Goal: Information Seeking & Learning: Learn about a topic

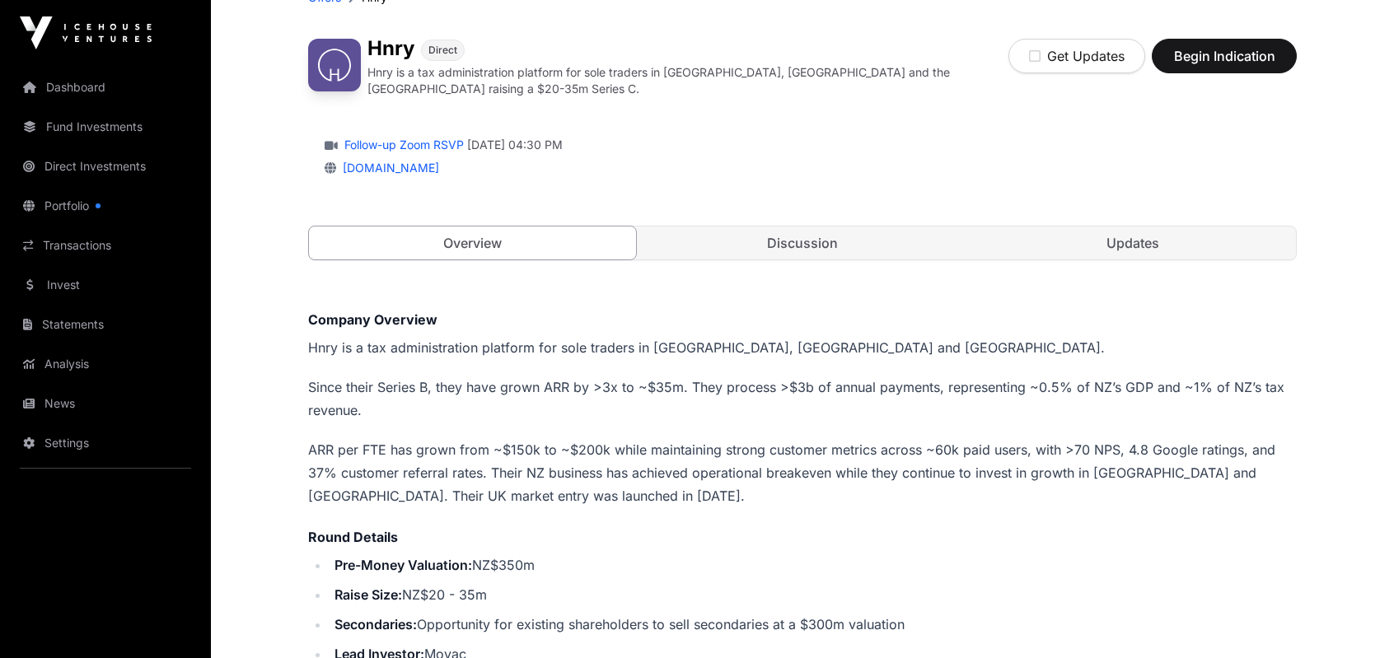
scroll to position [247, 0]
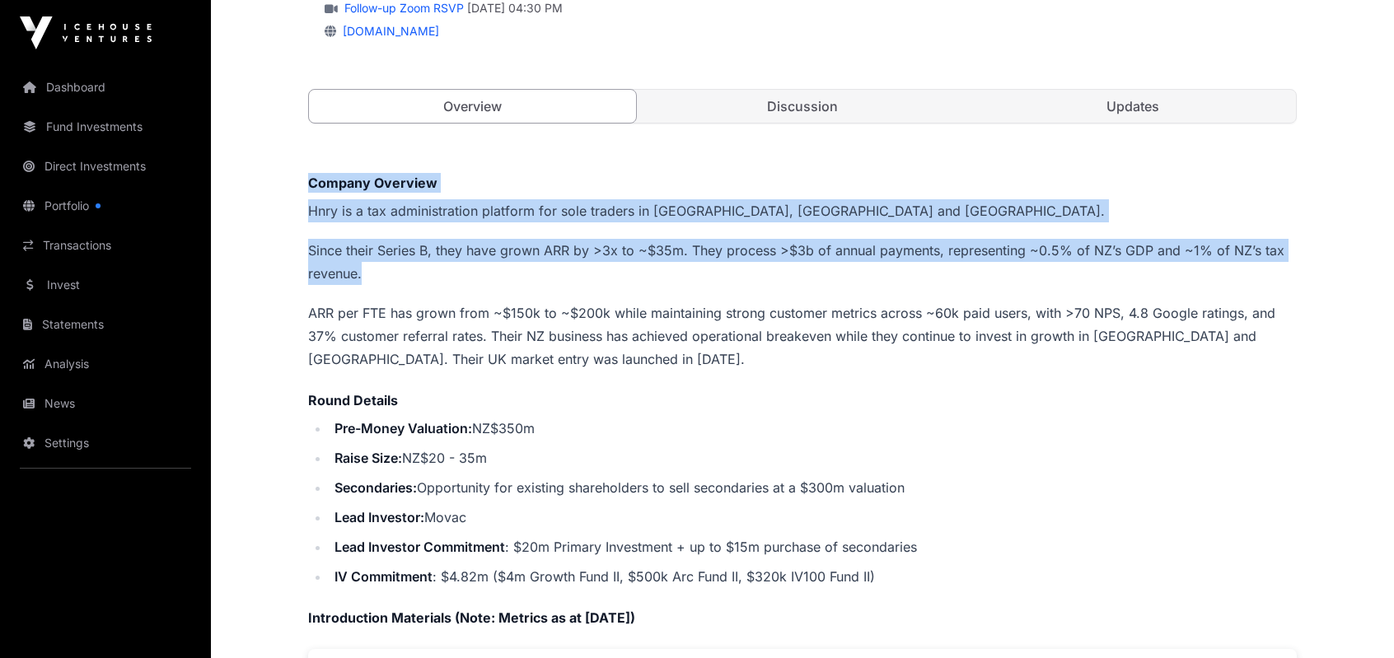
drag, startPoint x: 311, startPoint y: 178, endPoint x: 394, endPoint y: 263, distance: 118.3
click at [394, 263] on p "Since their Series B, they have grown ARR by >3x to ~$35m. They process >$3b of…" at bounding box center [802, 262] width 989 height 46
drag, startPoint x: 394, startPoint y: 263, endPoint x: 325, endPoint y: 197, distance: 95.6
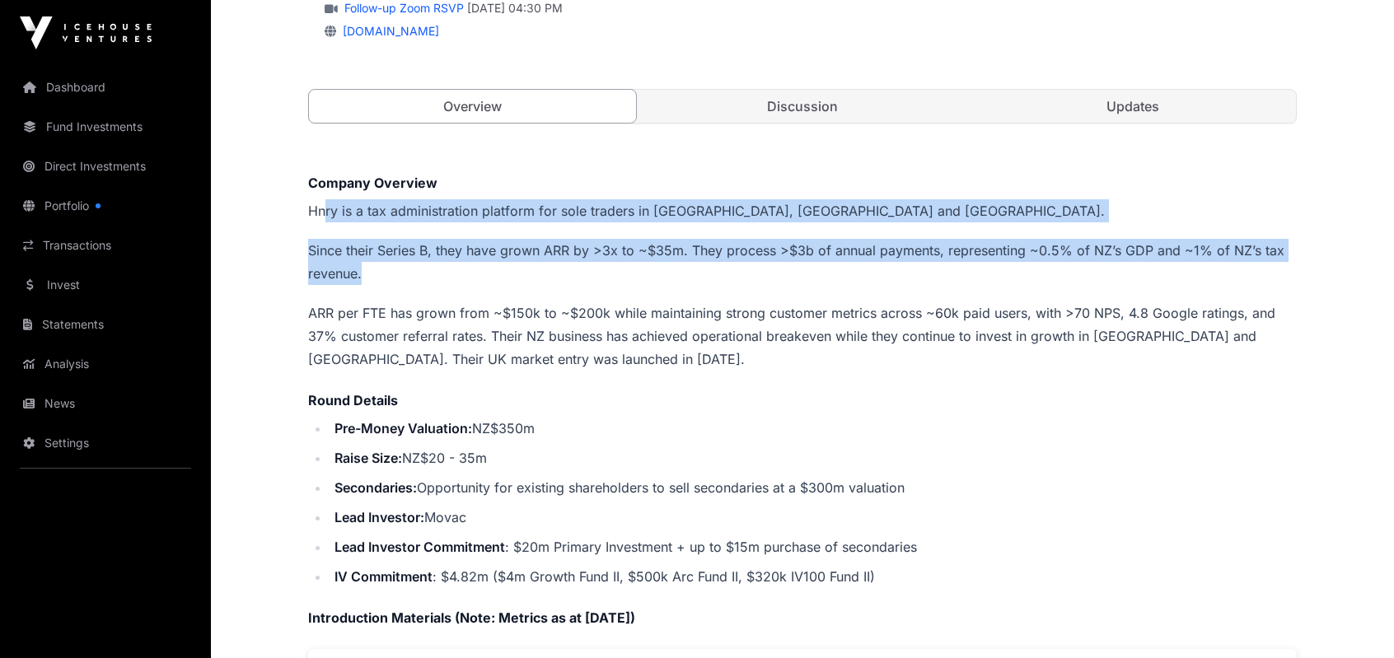
click at [437, 266] on p "Since their Series B, they have grown ARR by >3x to ~$35m. They process >$3b of…" at bounding box center [802, 262] width 989 height 46
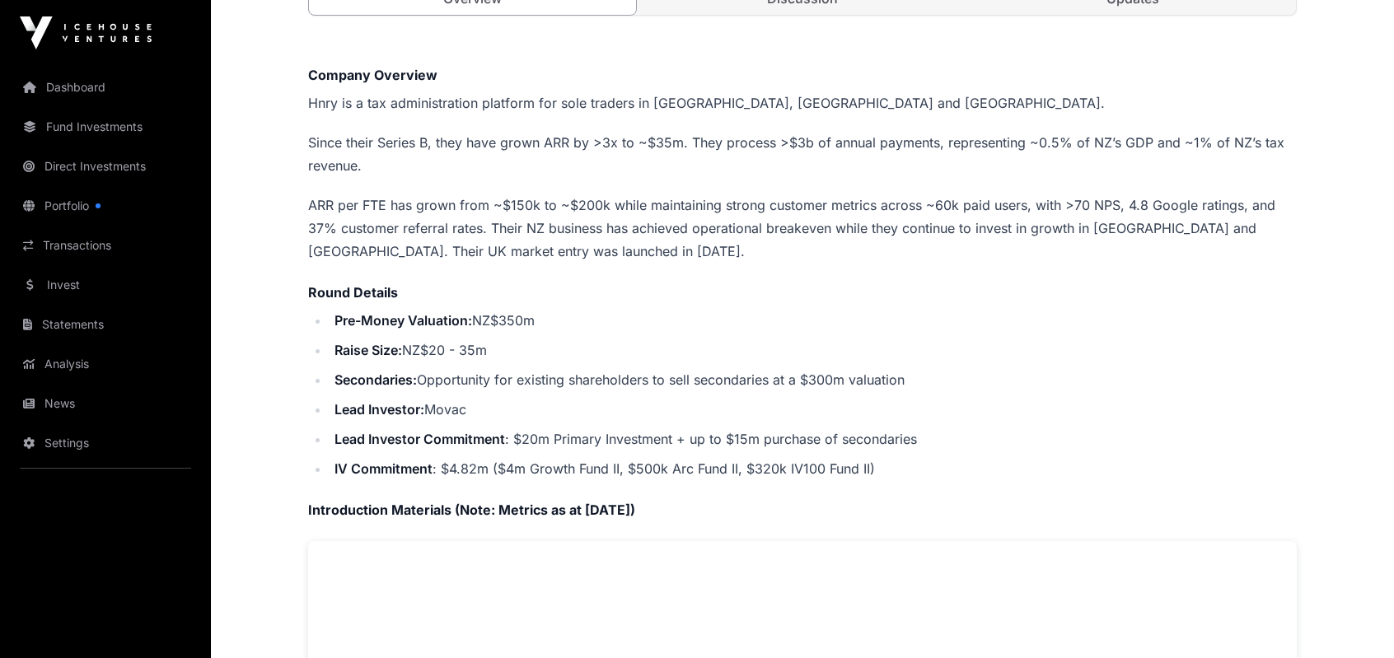
scroll to position [330, 0]
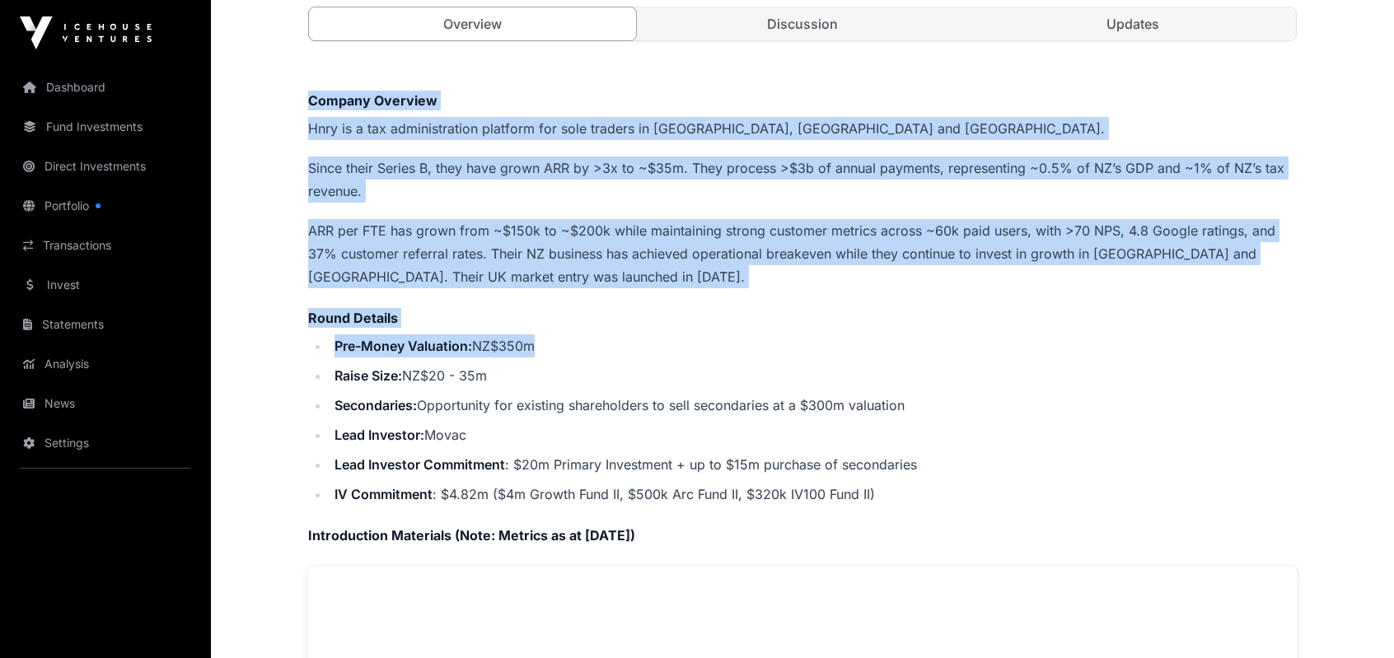
drag, startPoint x: 310, startPoint y: 90, endPoint x: 573, endPoint y: 326, distance: 354.1
click at [573, 326] on div "Company Overview Hnry is a tax administration platform for sole traders in [GEO…" at bounding box center [802, 607] width 989 height 1032
drag, startPoint x: 549, startPoint y: 339, endPoint x: 308, endPoint y: 96, distance: 341.4
click at [308, 96] on div "Company Overview Hnry is a tax administration platform for sole traders in [GEO…" at bounding box center [802, 607] width 989 height 1032
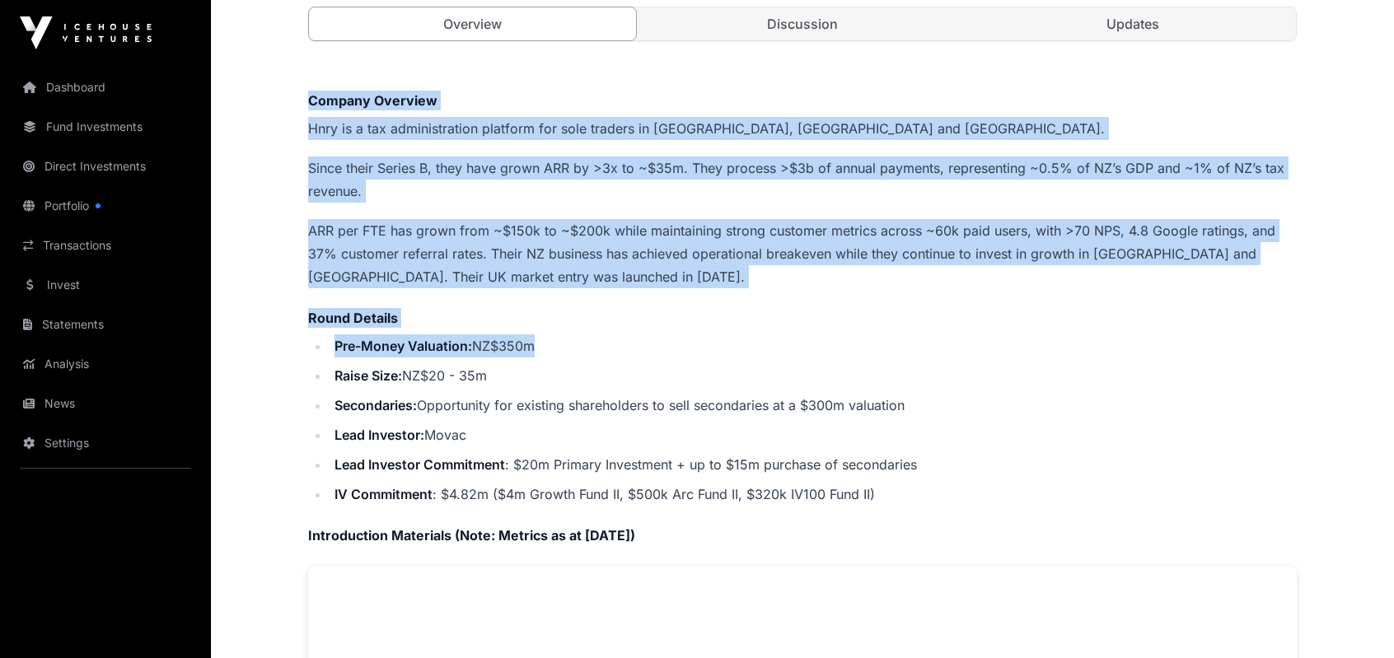
click at [308, 96] on strong "Company Overview" at bounding box center [372, 100] width 129 height 16
drag, startPoint x: 308, startPoint y: 93, endPoint x: 537, endPoint y: 327, distance: 327.4
click at [537, 327] on div "Company Overview Hnry is a tax administration platform for sole traders in [GEO…" at bounding box center [802, 607] width 989 height 1032
click at [537, 334] on li "Pre-Money Valuation: NZ$350m" at bounding box center [813, 345] width 967 height 23
drag, startPoint x: 310, startPoint y: 89, endPoint x: 570, endPoint y: 342, distance: 363.0
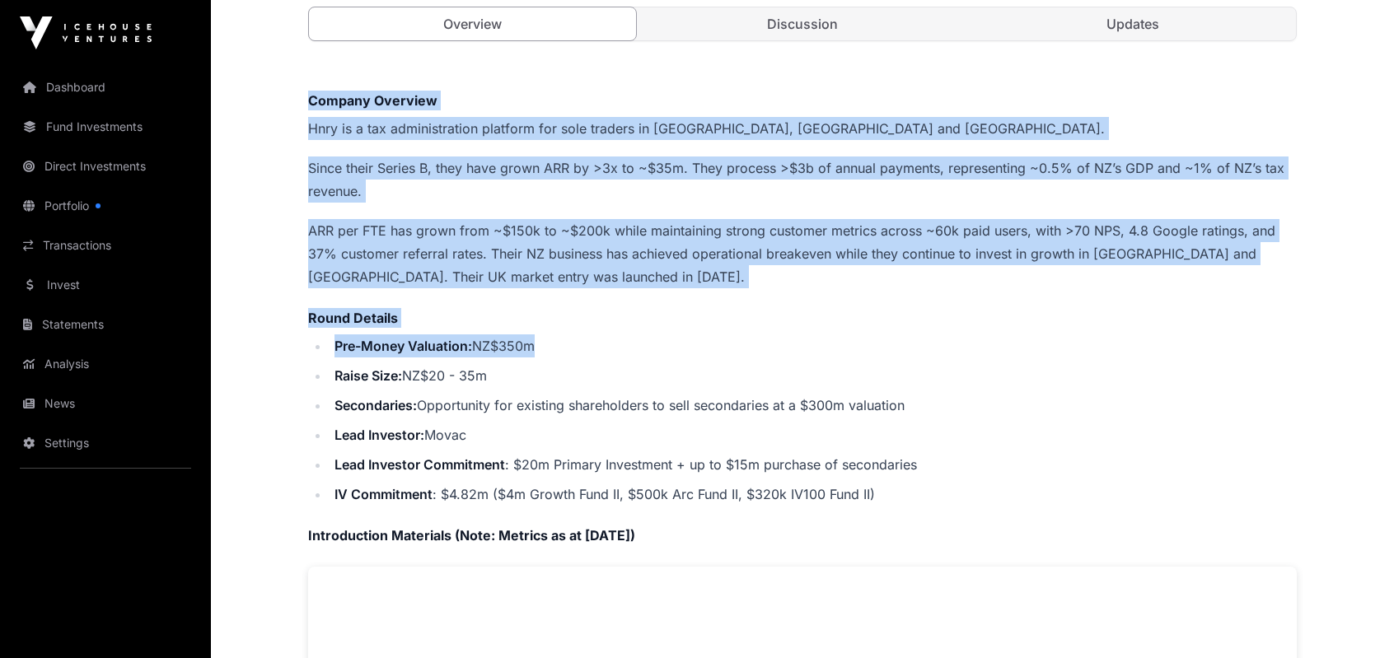
click at [570, 342] on div "Company Overview Hnry is a tax administration platform for sole traders in [GEO…" at bounding box center [802, 607] width 989 height 1032
click at [570, 342] on li "Pre-Money Valuation: NZ$350m" at bounding box center [813, 345] width 967 height 23
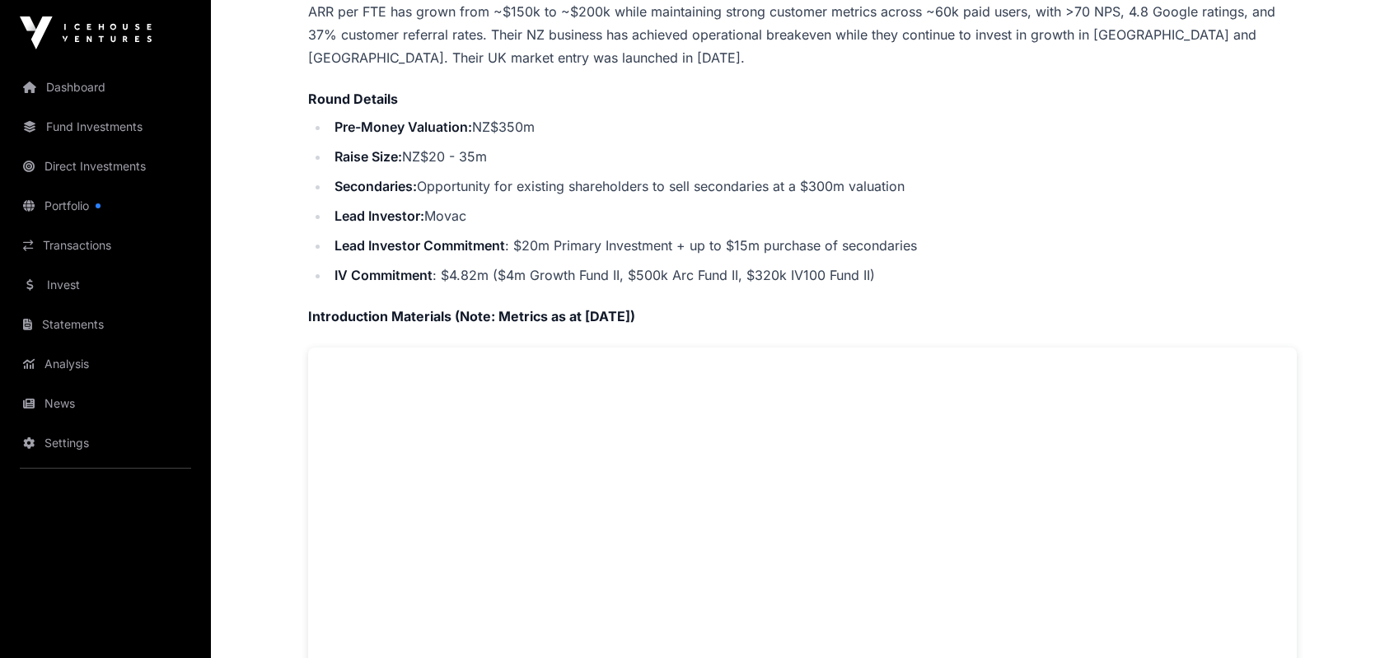
scroll to position [552, 0]
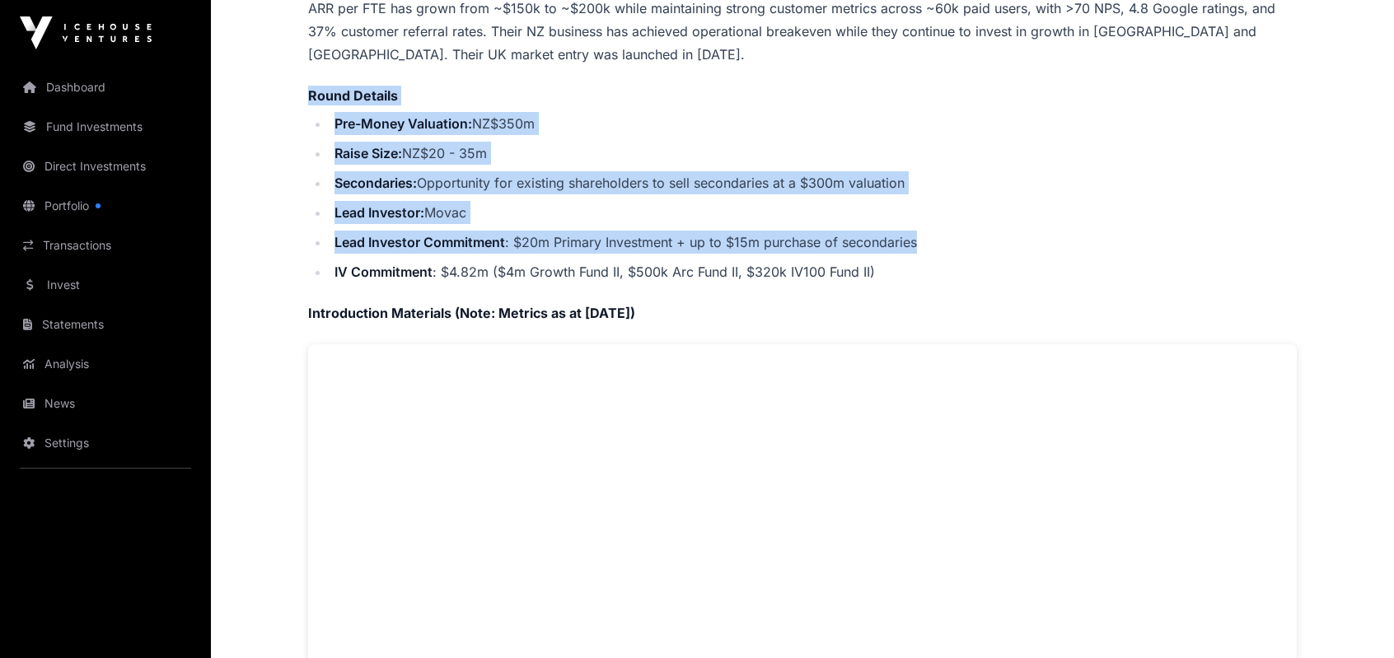
drag, startPoint x: 310, startPoint y: 86, endPoint x: 297, endPoint y: 256, distance: 171.1
click at [297, 256] on div "Offers [PERSON_NAME] Direct Hnry is a tax administration platform for sole trad…" at bounding box center [802, 545] width 1055 height 2060
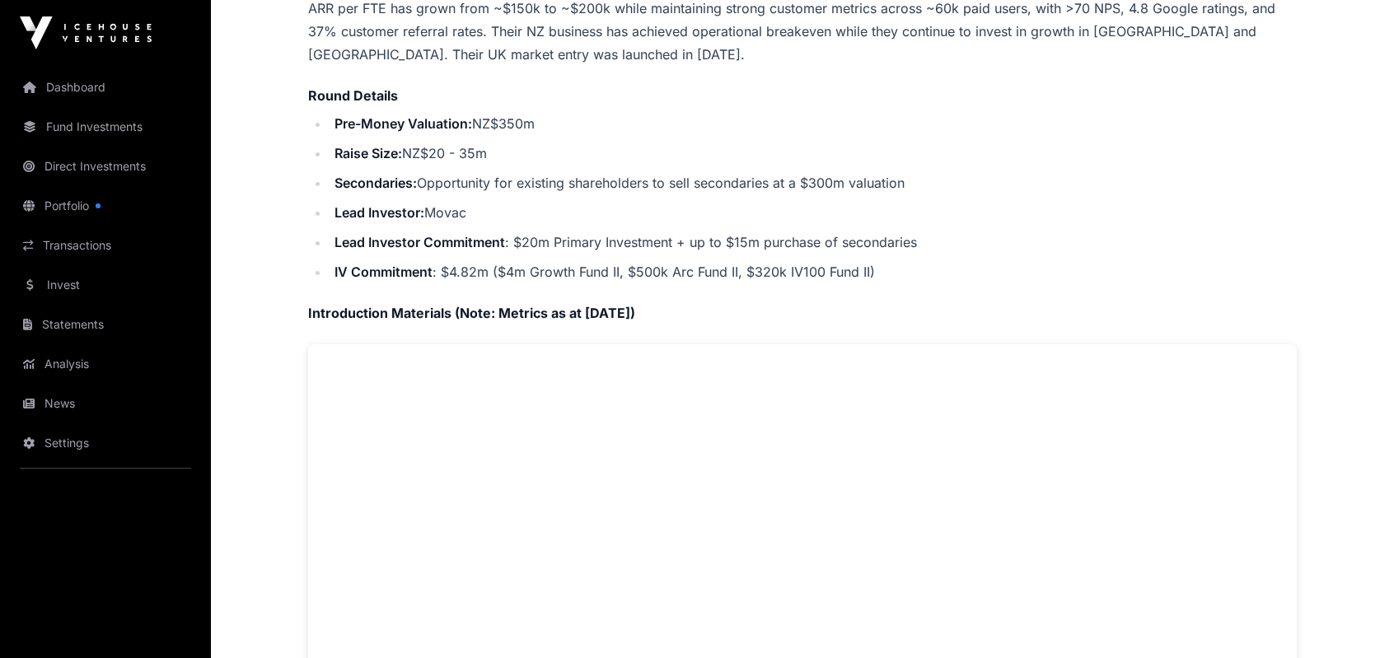
click at [676, 261] on li "IV Commitment : $4.82m ($4m Growth Fund II, $500k Arc Fund II, $320k IV100 Fund…" at bounding box center [813, 271] width 967 height 23
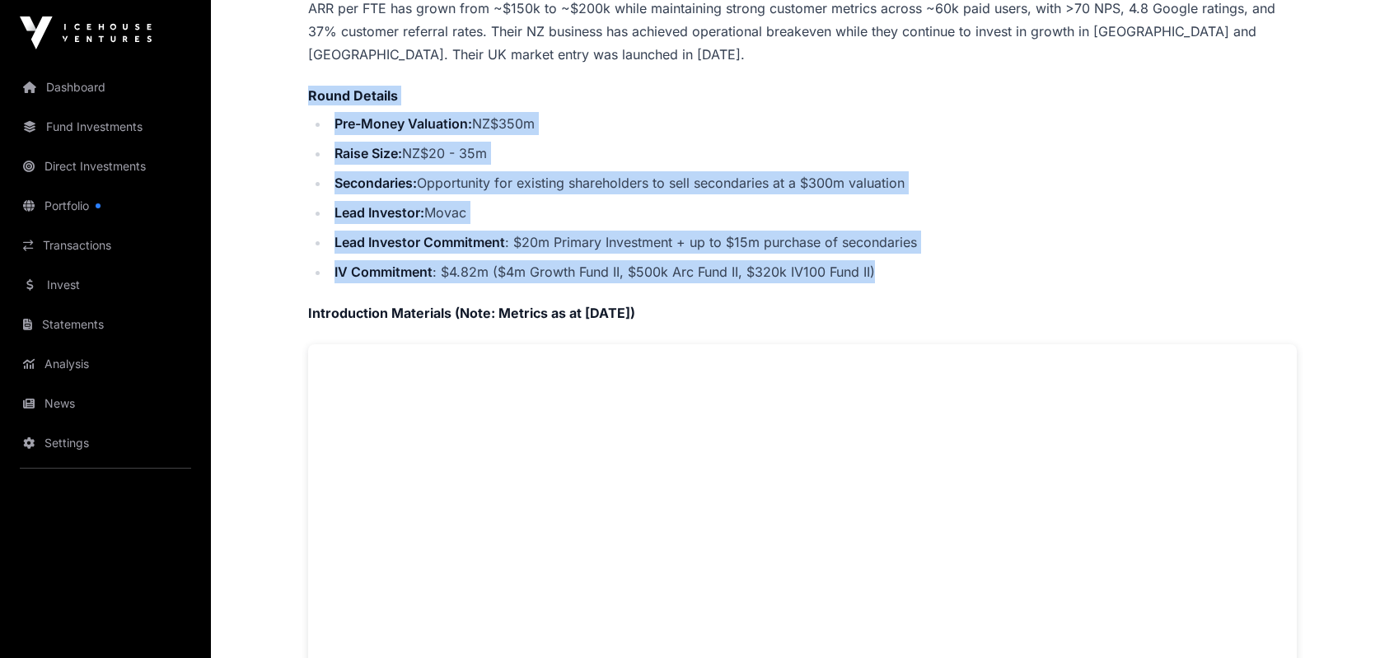
drag, startPoint x: 875, startPoint y: 266, endPoint x: 307, endPoint y: 87, distance: 595.4
click at [307, 87] on div "Offers [PERSON_NAME] Direct Hnry is a tax administration platform for sole trad…" at bounding box center [802, 545] width 1055 height 2060
click at [311, 88] on strong "Round Details" at bounding box center [353, 95] width 90 height 16
drag, startPoint x: 308, startPoint y: 85, endPoint x: 989, endPoint y: 265, distance: 704.0
click at [989, 265] on div "Company Overview Hnry is a tax administration platform for sole traders in [GEO…" at bounding box center [802, 384] width 989 height 1032
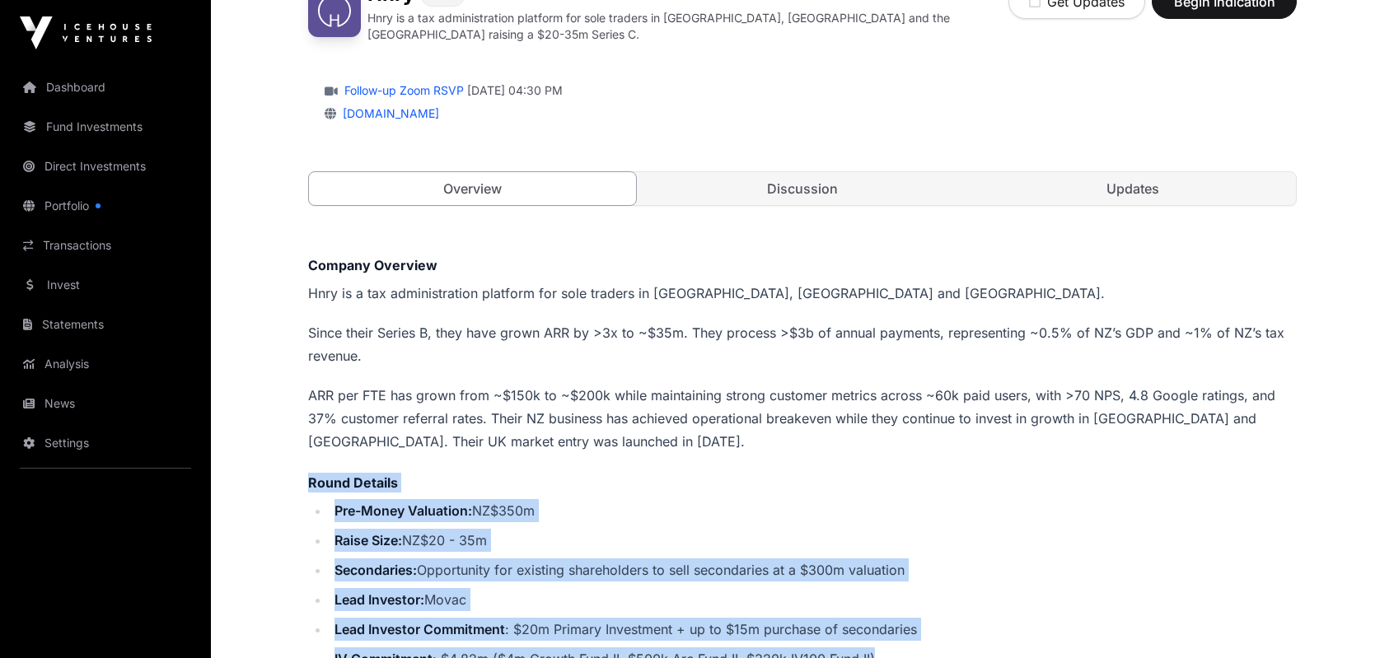
scroll to position [247, 0]
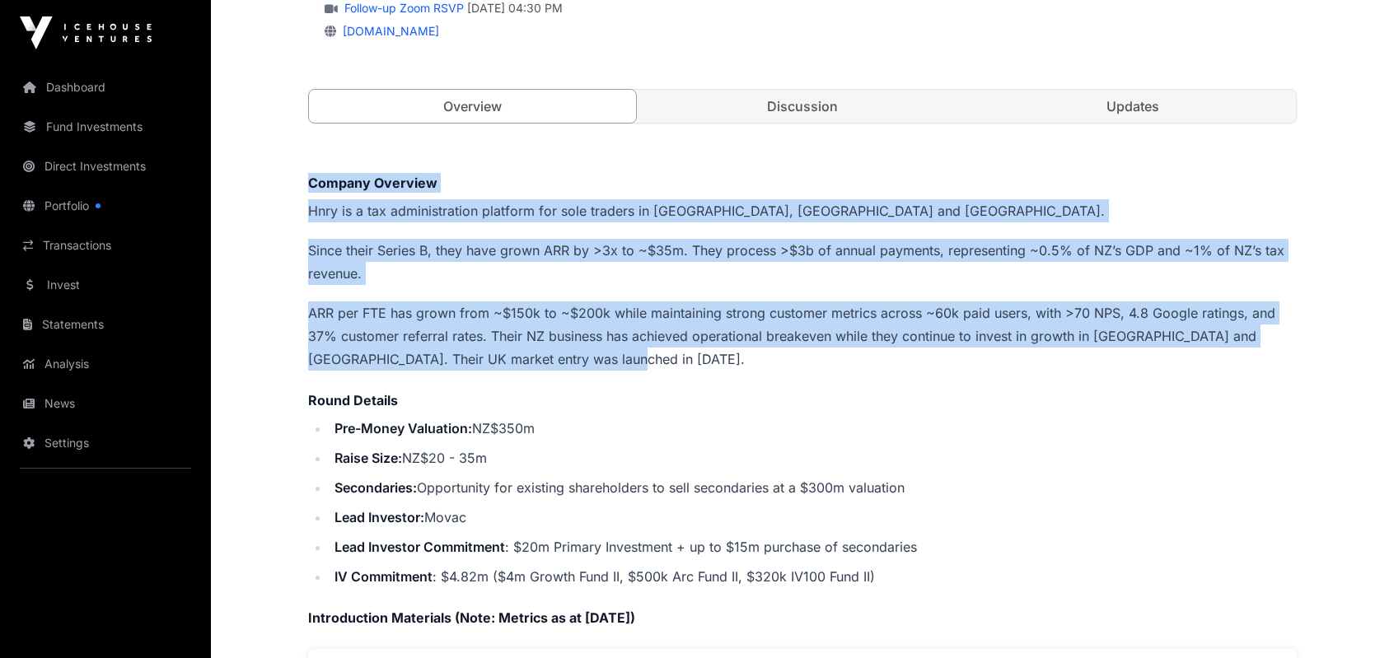
drag, startPoint x: 310, startPoint y: 174, endPoint x: 623, endPoint y: 359, distance: 363.8
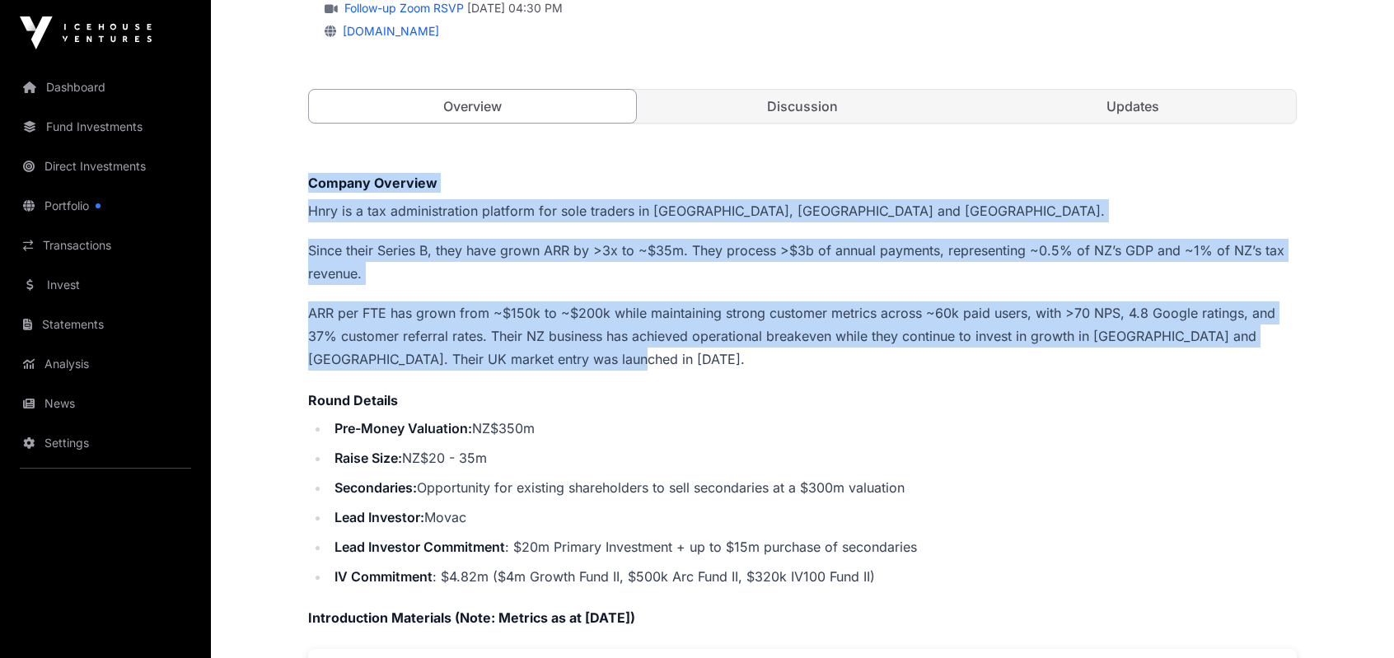
drag, startPoint x: 310, startPoint y: 174, endPoint x: 631, endPoint y: 348, distance: 365.3
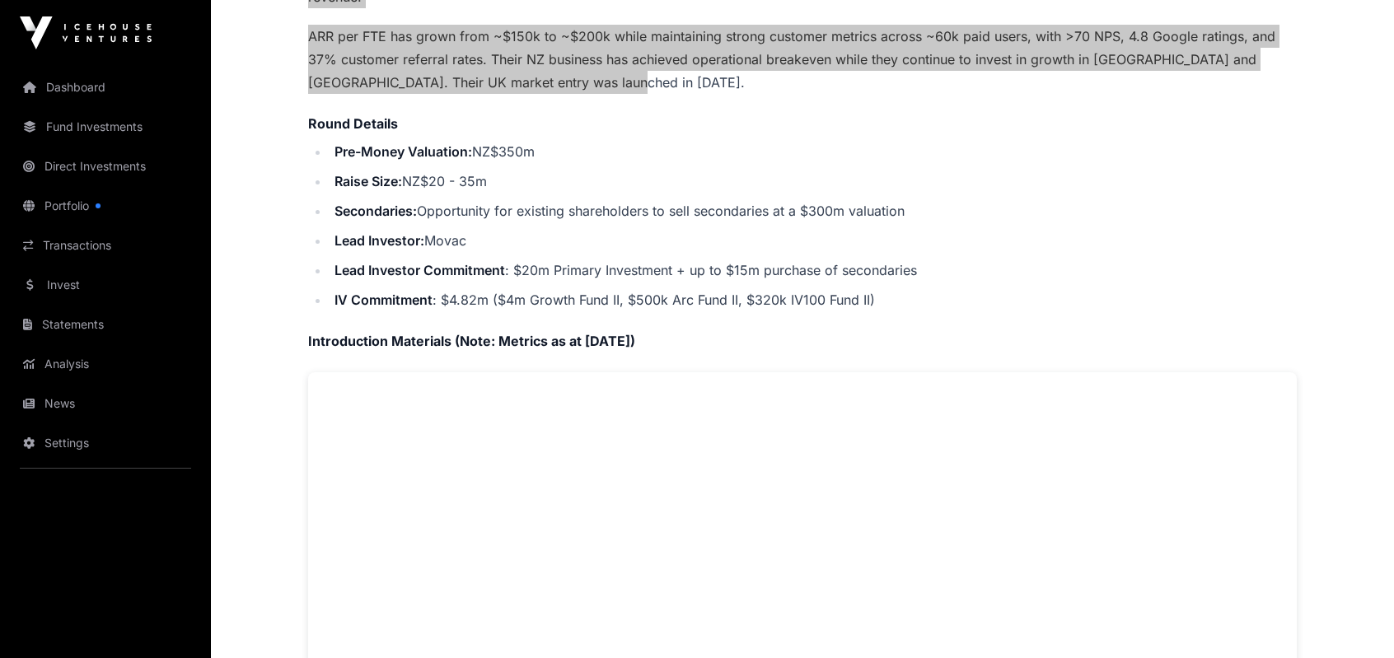
scroll to position [359, 0]
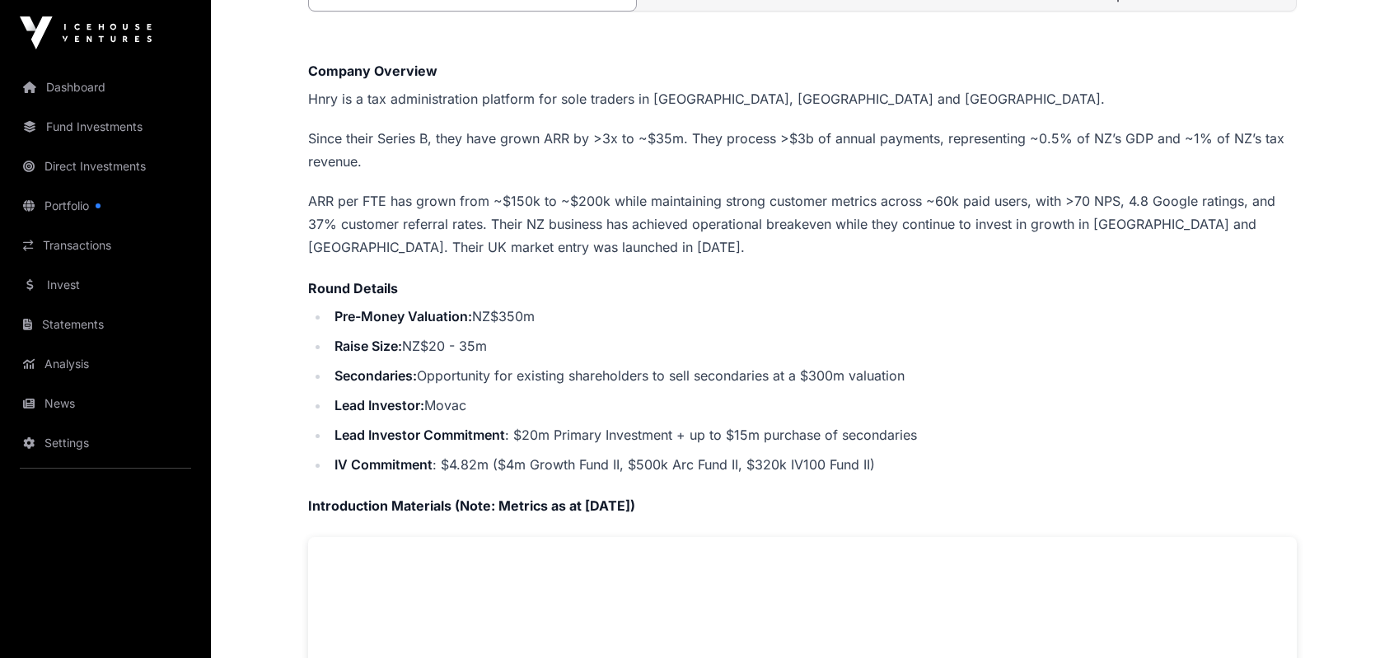
click at [620, 264] on div "Company Overview Hnry is a tax administration platform for sole traders in [GEO…" at bounding box center [802, 577] width 989 height 1032
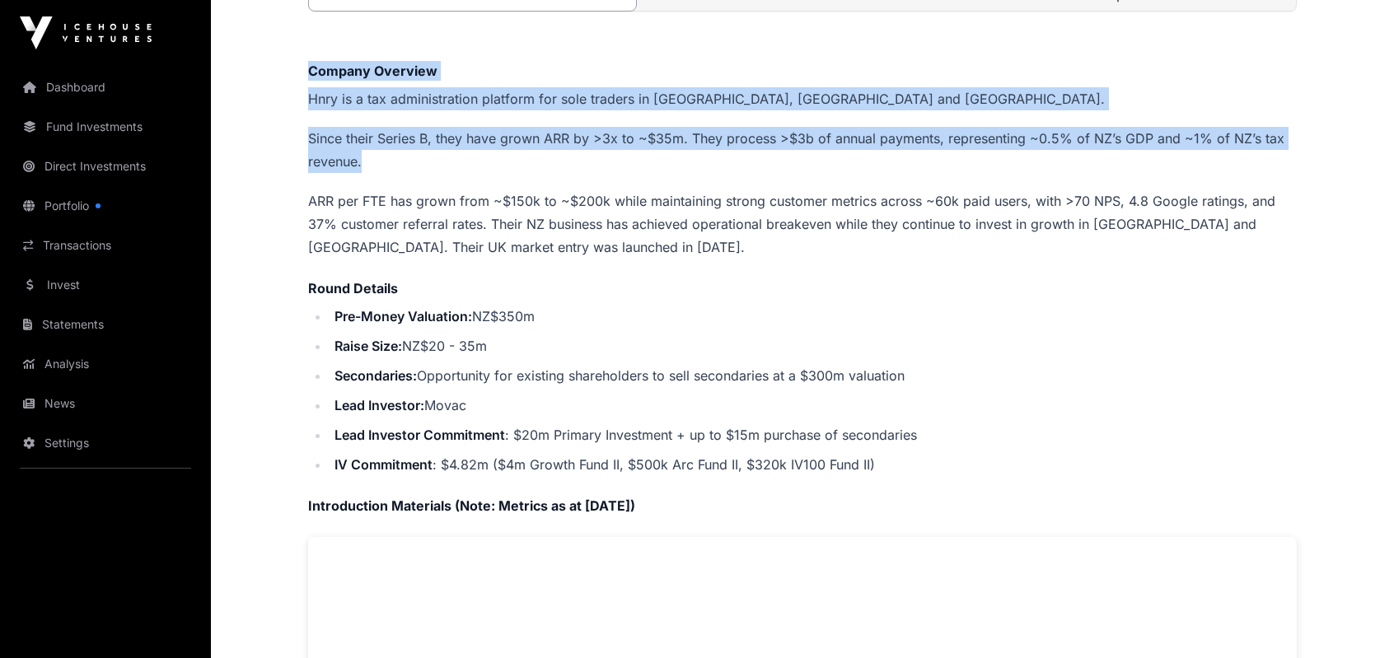
drag, startPoint x: 308, startPoint y: 61, endPoint x: 363, endPoint y: 157, distance: 110.7
click at [363, 157] on div "Company Overview Hnry is a tax administration platform for sole traders in [GEO…" at bounding box center [802, 577] width 989 height 1032
click at [363, 157] on p "Since their Series B, they have grown ARR by >3x to ~$35m. They process >$3b of…" at bounding box center [802, 150] width 989 height 46
drag, startPoint x: 369, startPoint y: 155, endPoint x: 305, endPoint y: 63, distance: 111.8
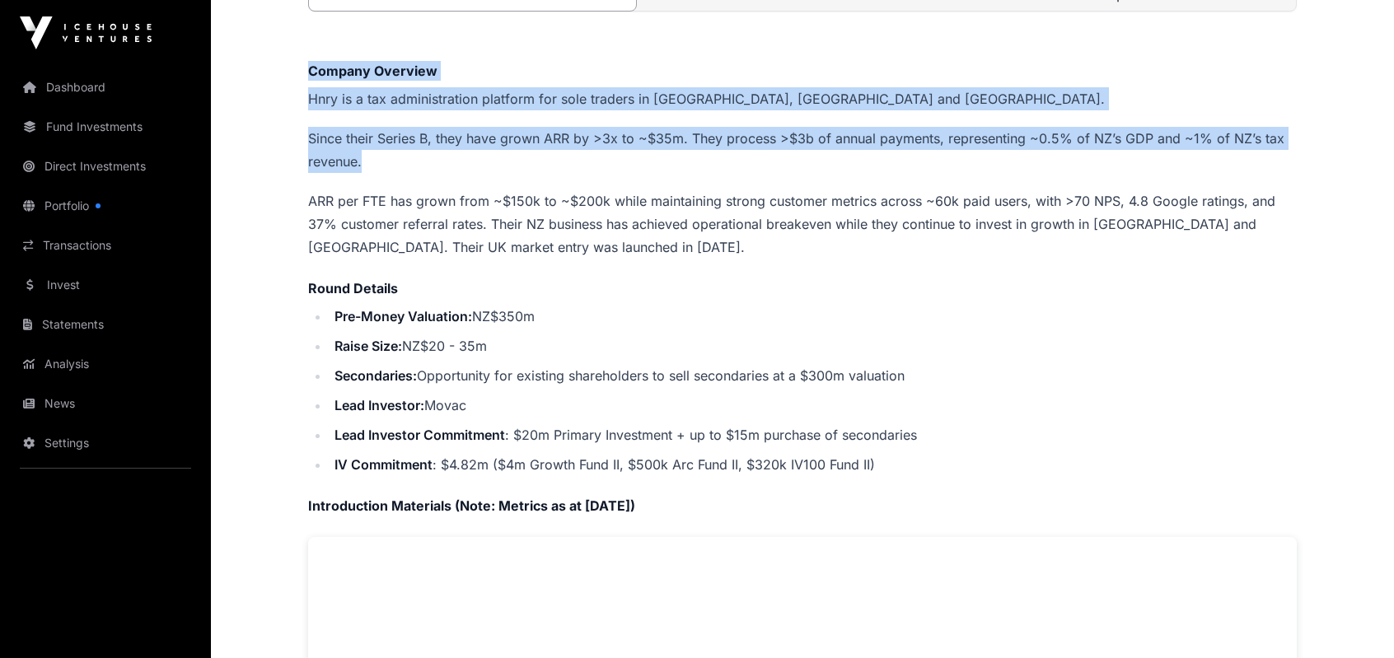
click at [315, 63] on strong "Company Overview" at bounding box center [372, 71] width 129 height 16
drag, startPoint x: 309, startPoint y: 58, endPoint x: 374, endPoint y: 152, distance: 114.9
click at [374, 152] on div "Company Overview Hnry is a tax administration platform for sole traders in [GEO…" at bounding box center [802, 577] width 989 height 1032
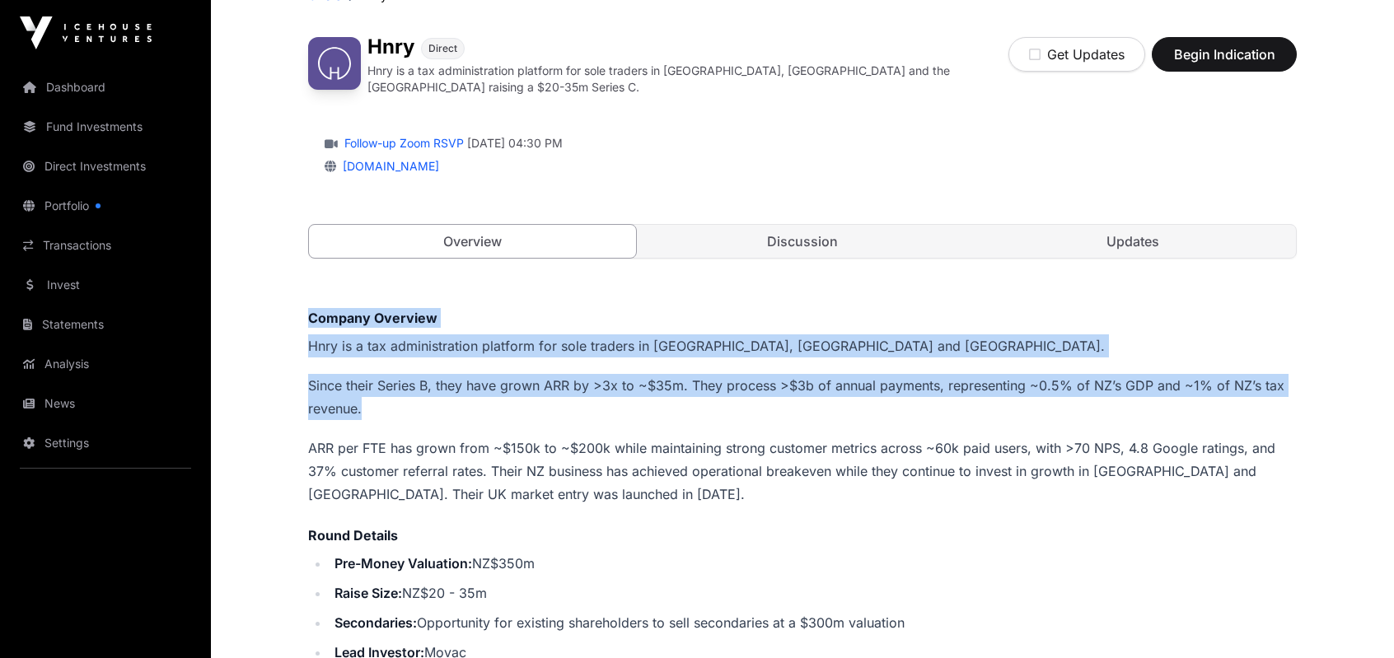
click at [70, 201] on link "Portfolio" at bounding box center [105, 206] width 185 height 36
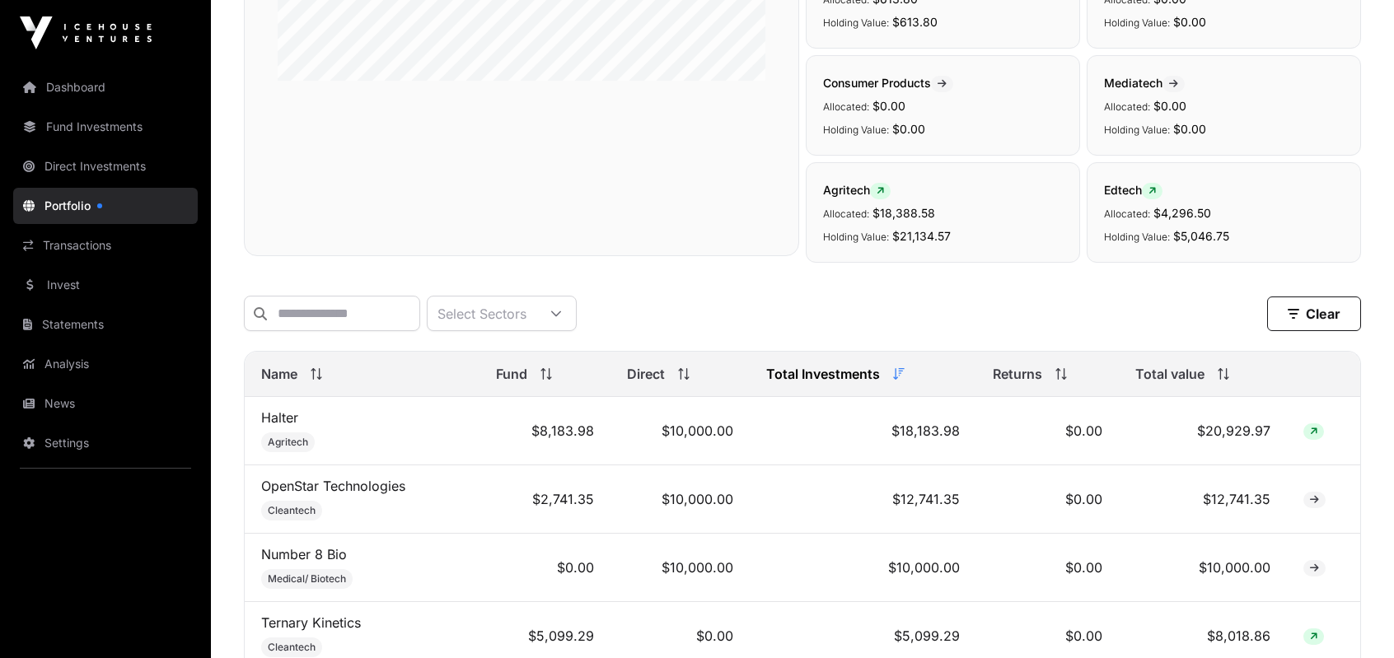
scroll to position [494, 0]
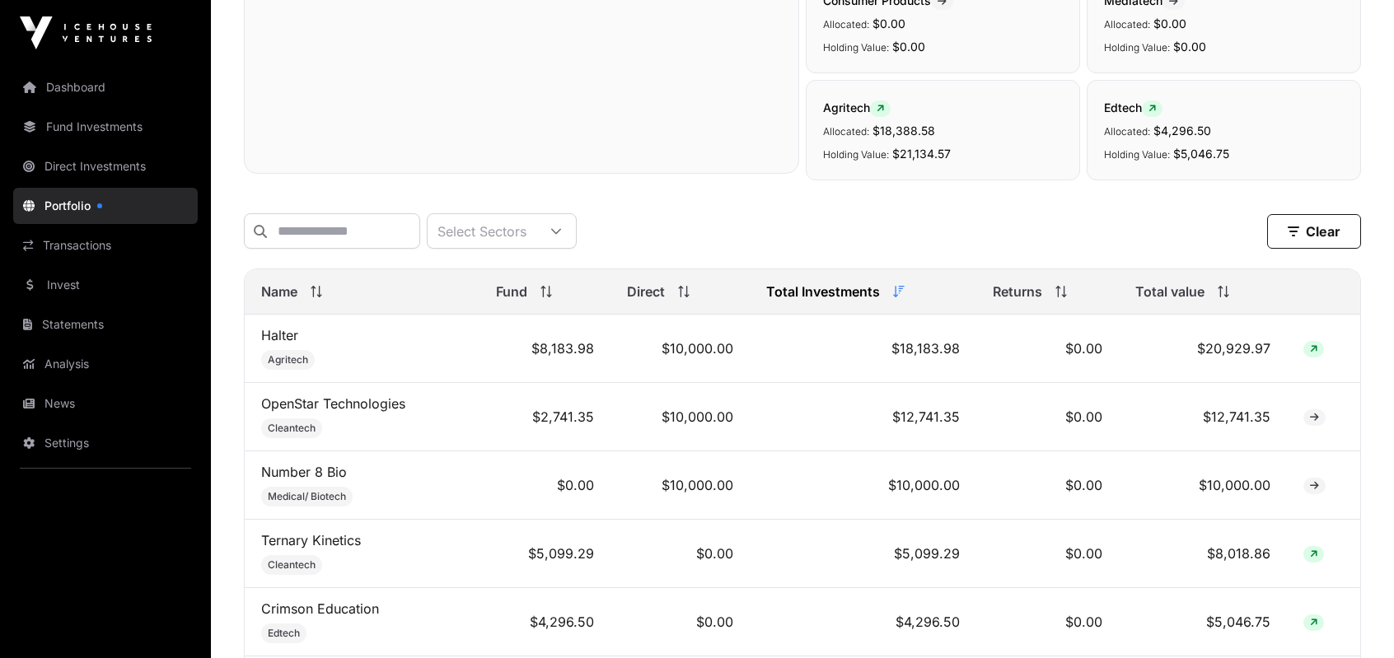
click at [82, 235] on link "Transactions" at bounding box center [105, 245] width 185 height 36
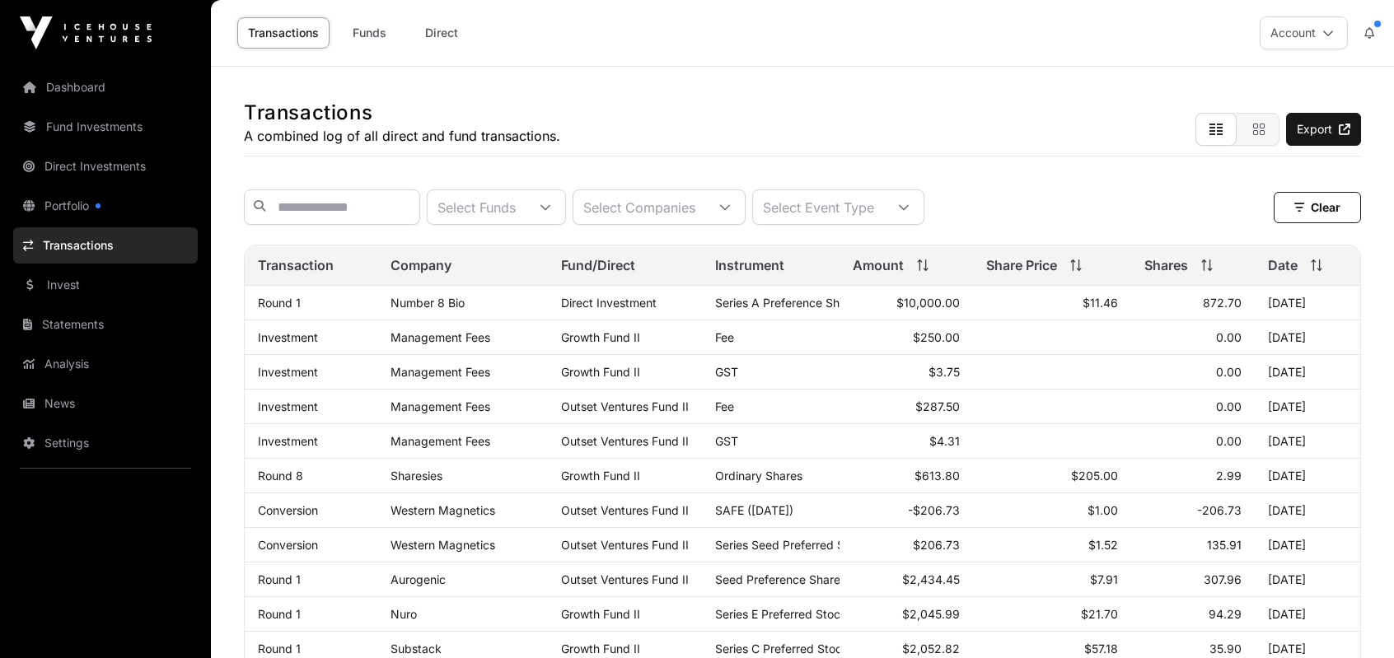
click at [101, 87] on link "Dashboard" at bounding box center [105, 87] width 185 height 36
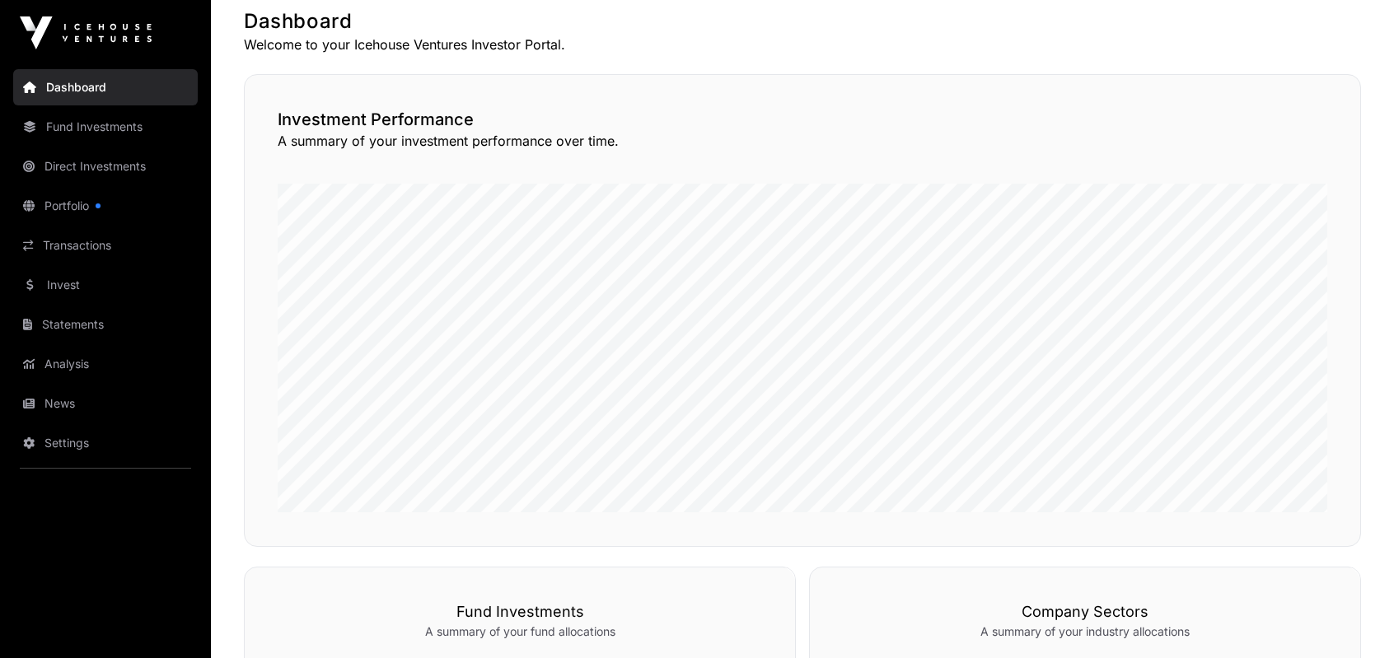
scroll to position [330, 0]
click at [130, 205] on link "Portfolio" at bounding box center [105, 206] width 185 height 36
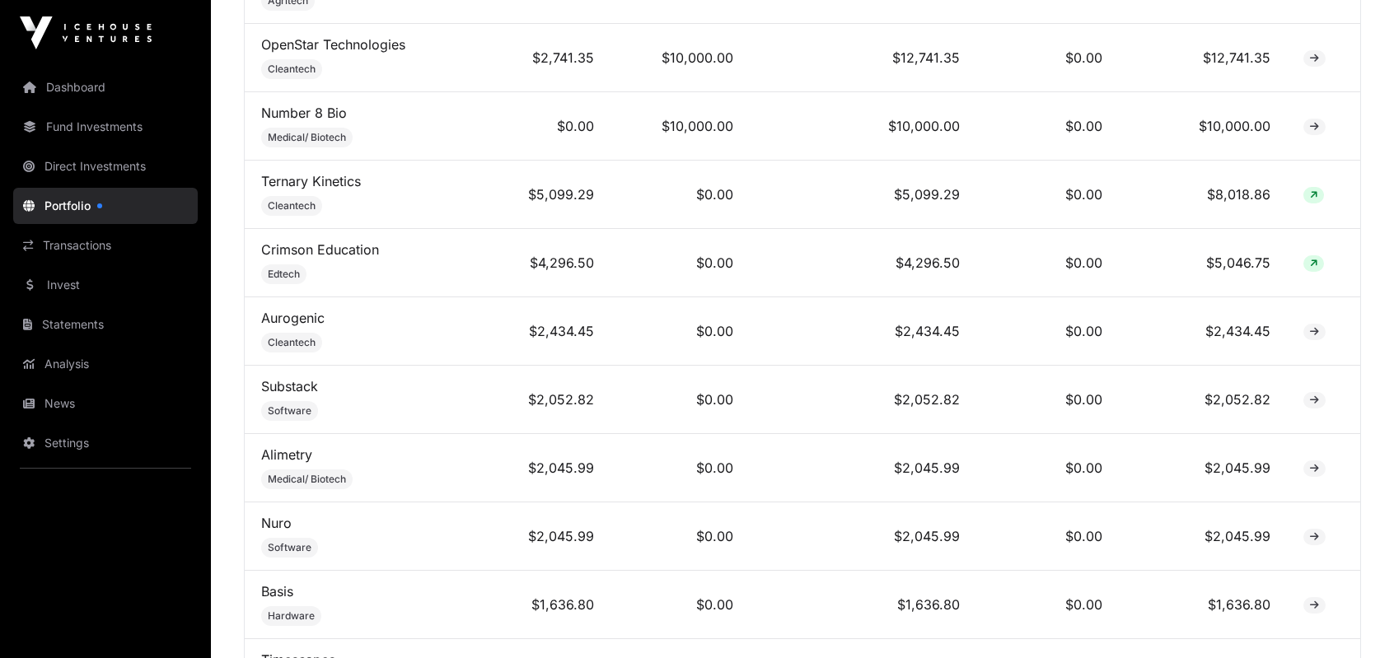
scroll to position [697, 0]
